Goal: Information Seeking & Learning: Learn about a topic

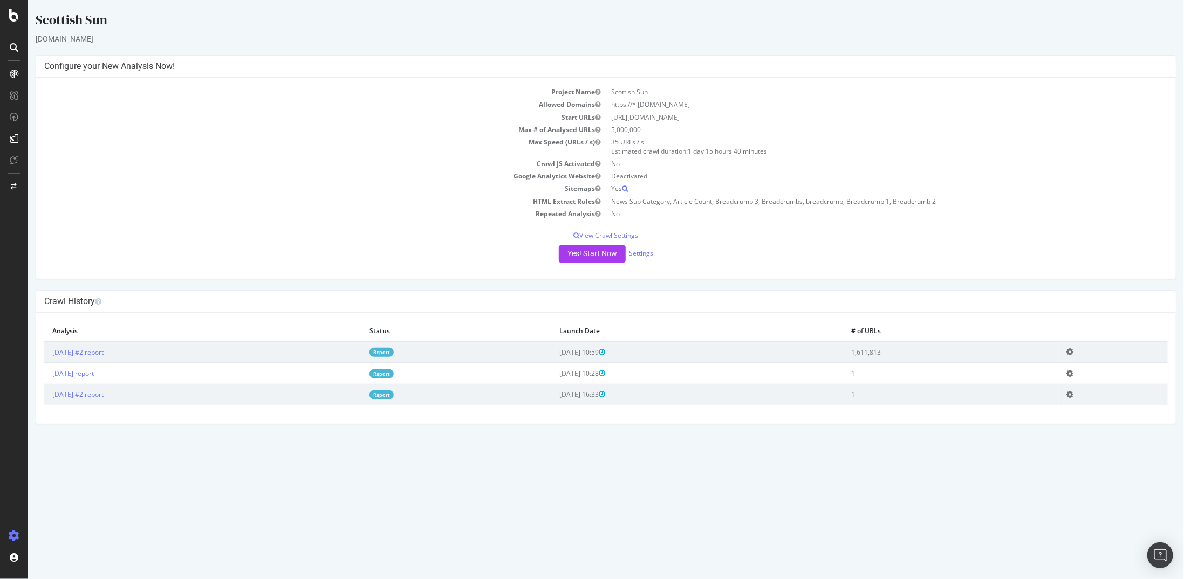
click at [108, 356] on td "[DATE] #2 report" at bounding box center [202, 352] width 317 height 22
click at [103, 356] on link "[DATE] #2 report" at bounding box center [77, 352] width 51 height 9
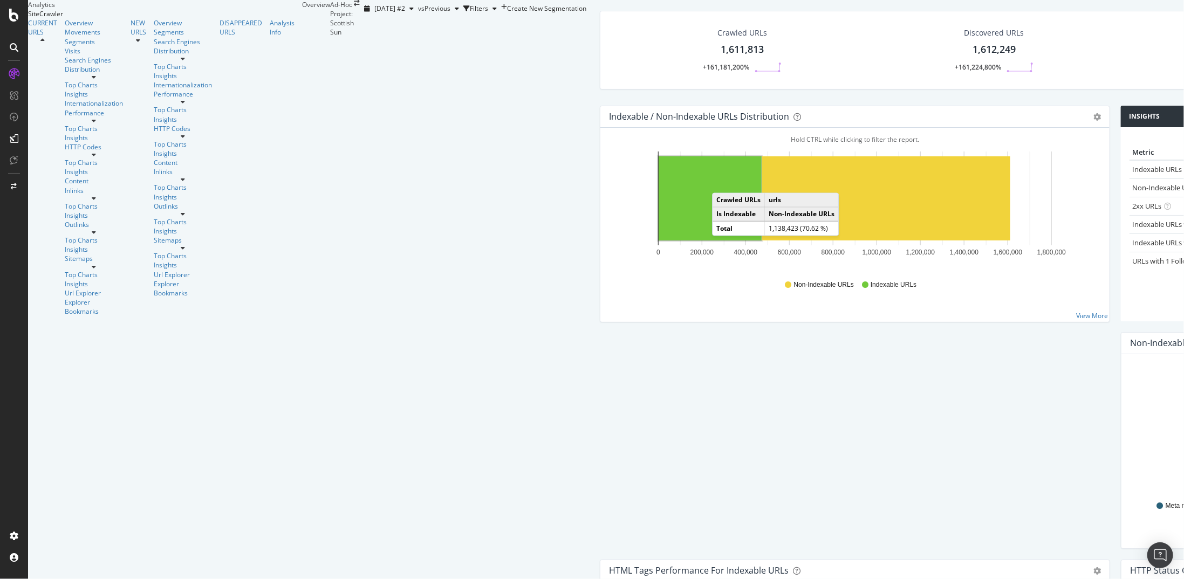
scroll to position [54, 0]
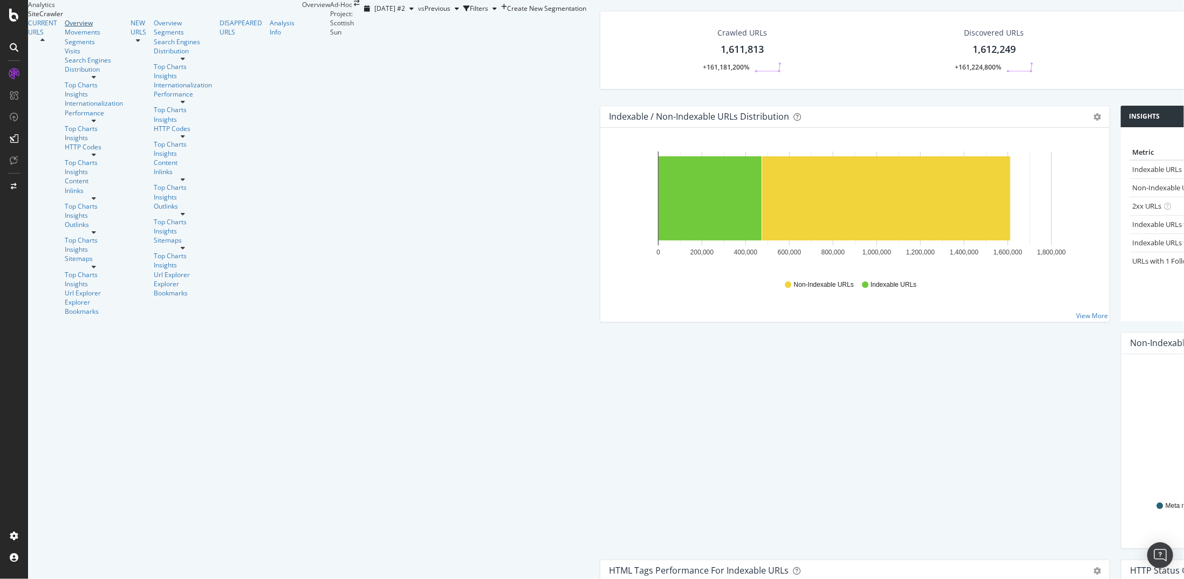
click at [65, 28] on div "Overview" at bounding box center [94, 22] width 58 height 9
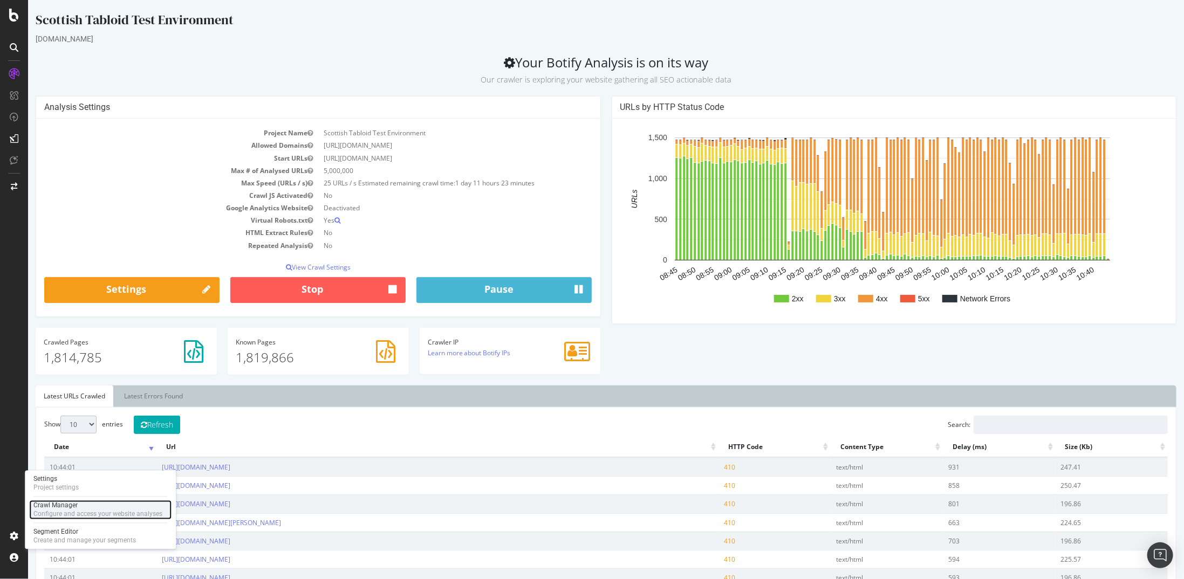
click at [57, 502] on div "Crawl Manager" at bounding box center [97, 506] width 129 height 9
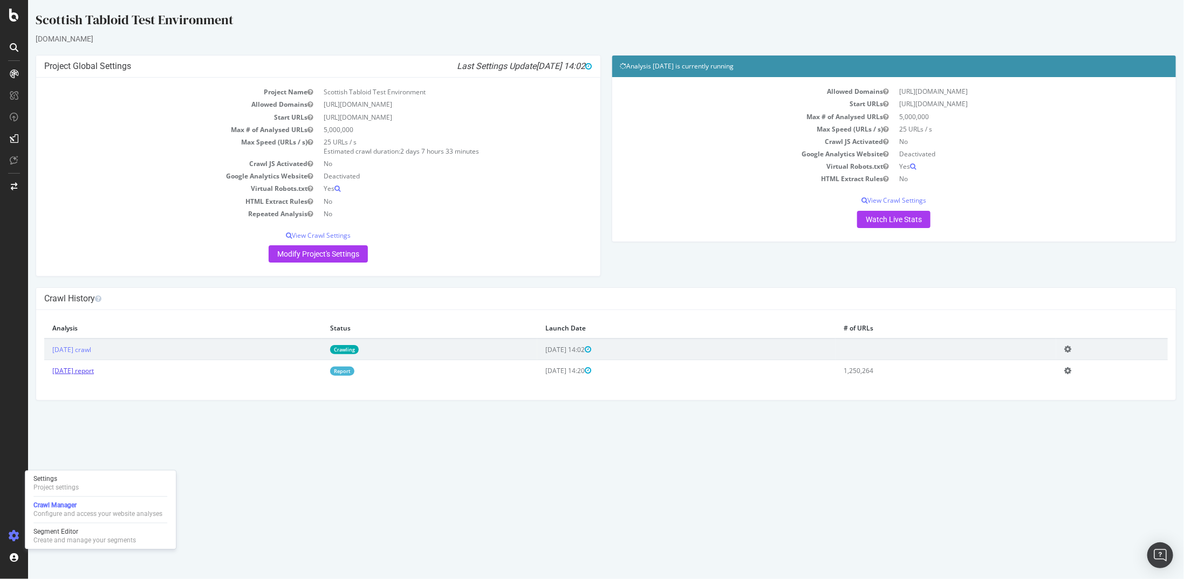
click at [93, 367] on link "[DATE] report" at bounding box center [73, 370] width 42 height 9
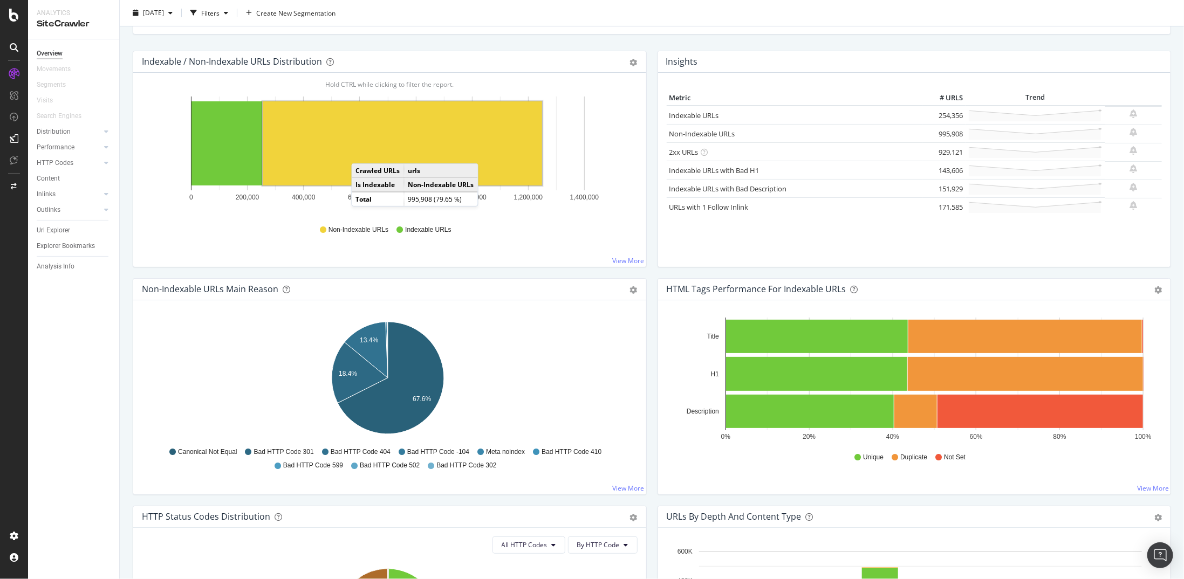
scroll to position [162, 0]
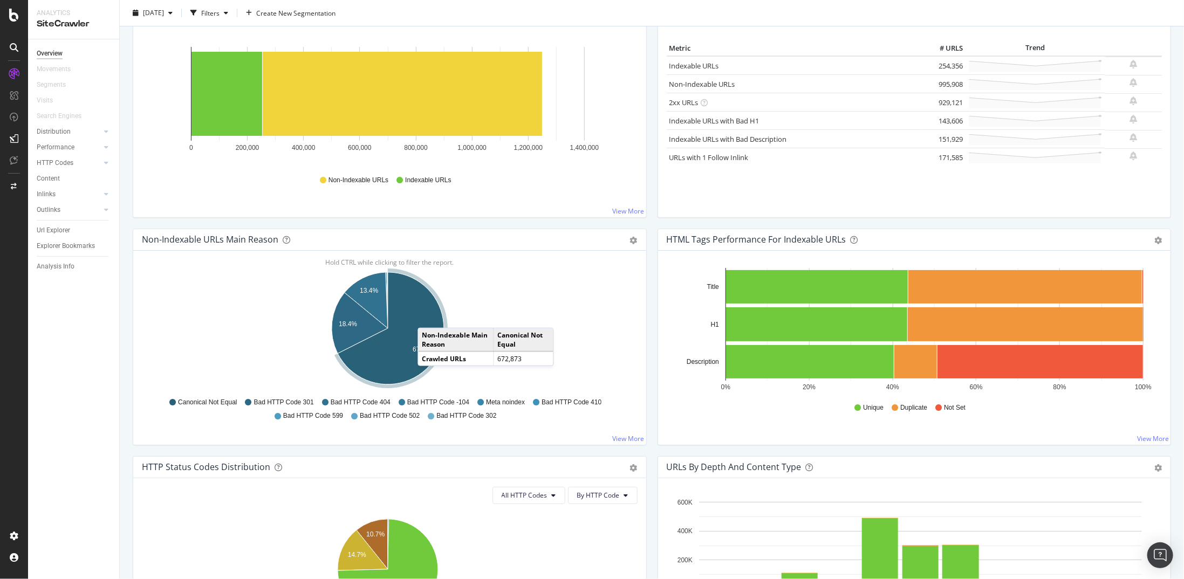
click at [428, 316] on icon "A chart." at bounding box center [391, 328] width 106 height 112
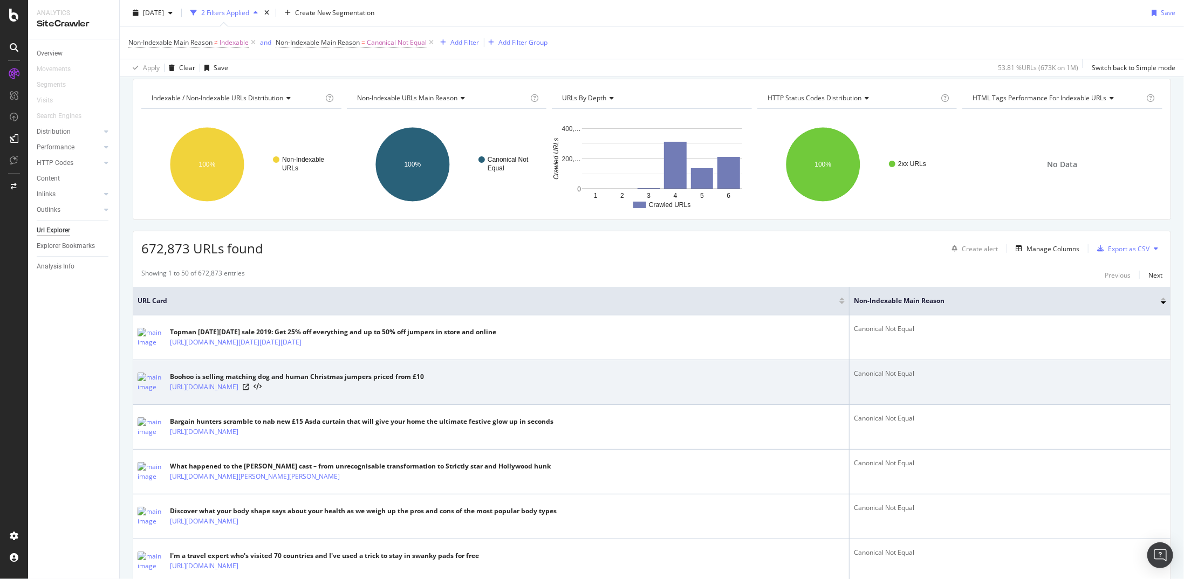
scroll to position [54, 0]
